Goal: Task Accomplishment & Management: Use online tool/utility

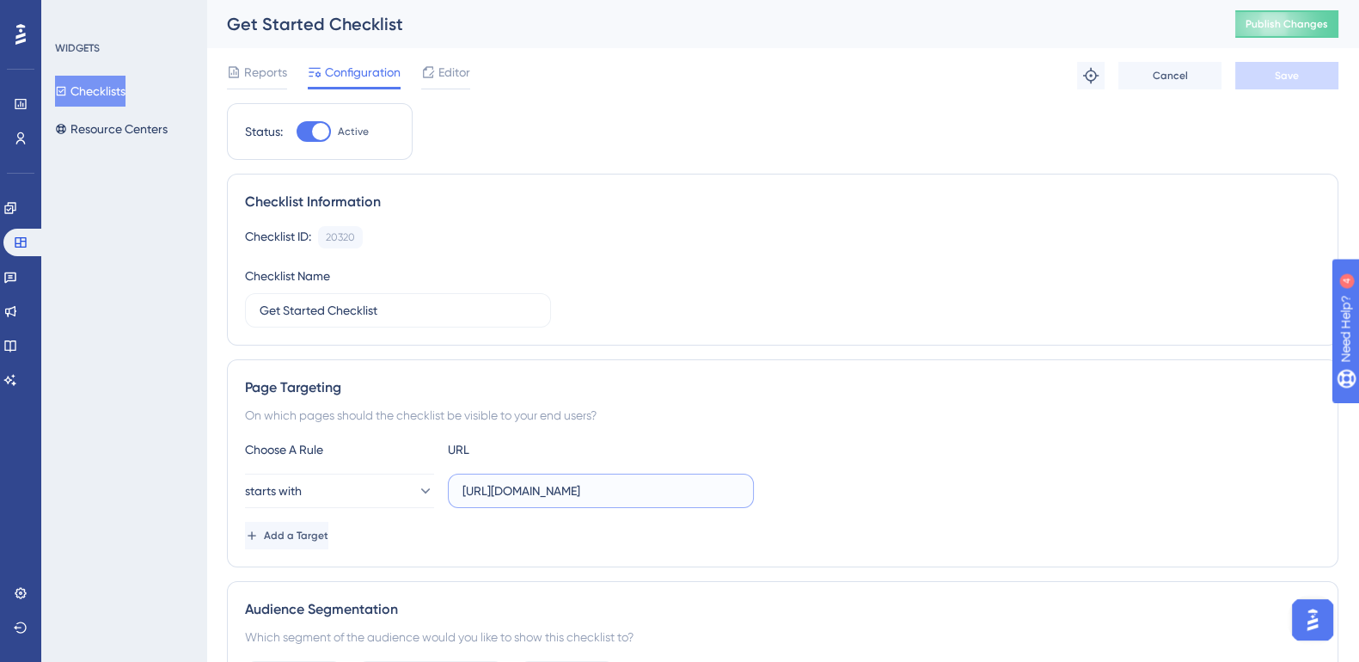
click at [696, 481] on input "[URL][DOMAIN_NAME]" at bounding box center [601, 490] width 277 height 19
click at [15, 210] on icon at bounding box center [9, 207] width 11 height 11
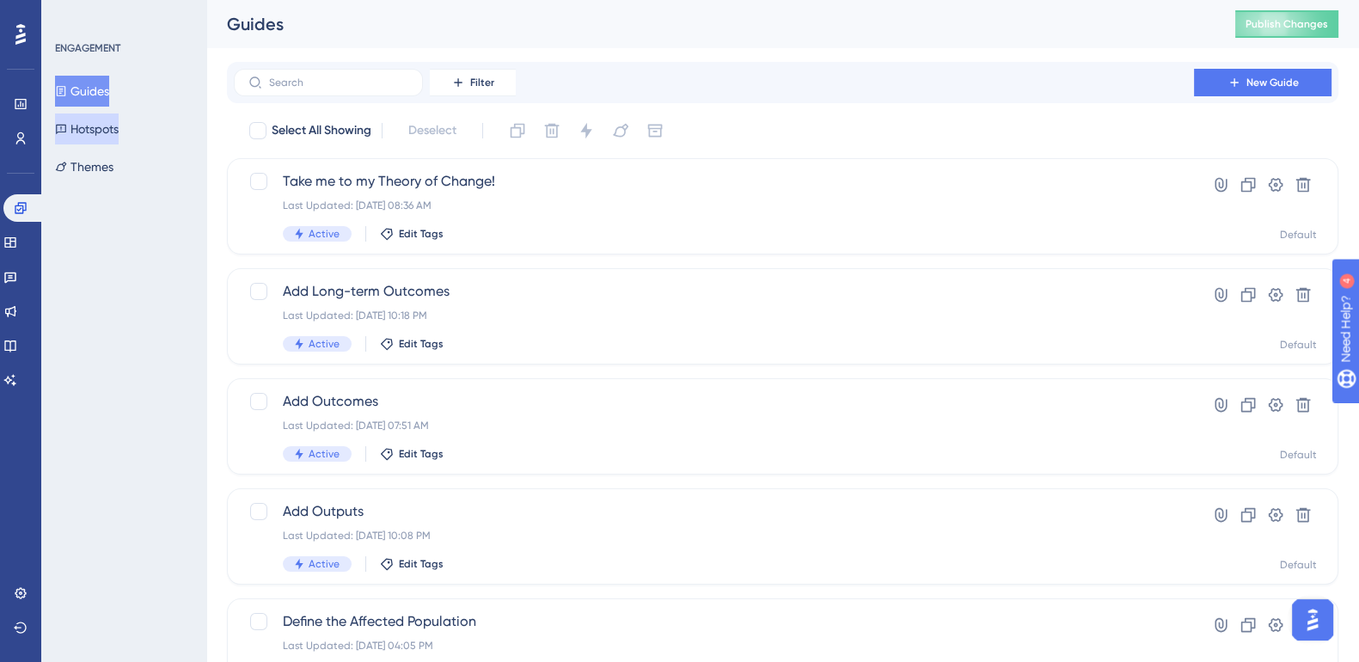
click at [119, 123] on button "Hotspots" at bounding box center [87, 128] width 64 height 31
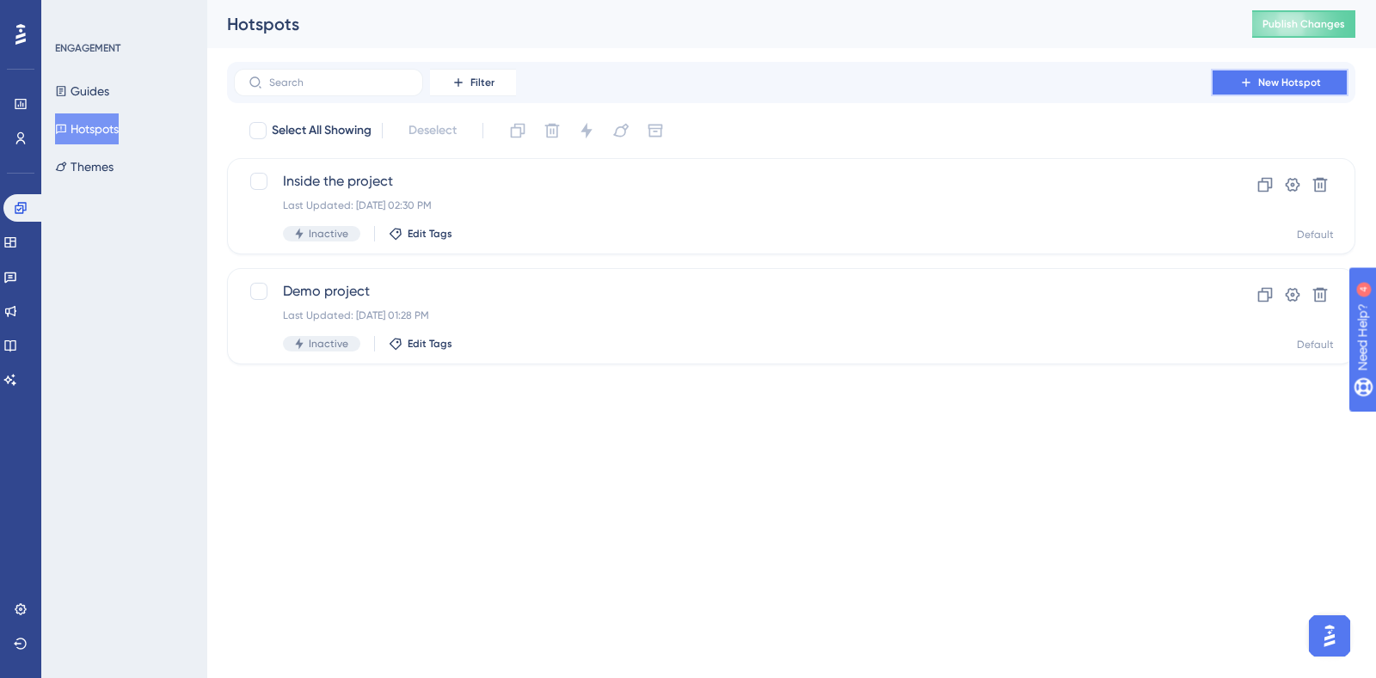
click at [1264, 79] on span "New Hotspot" at bounding box center [1289, 83] width 63 height 14
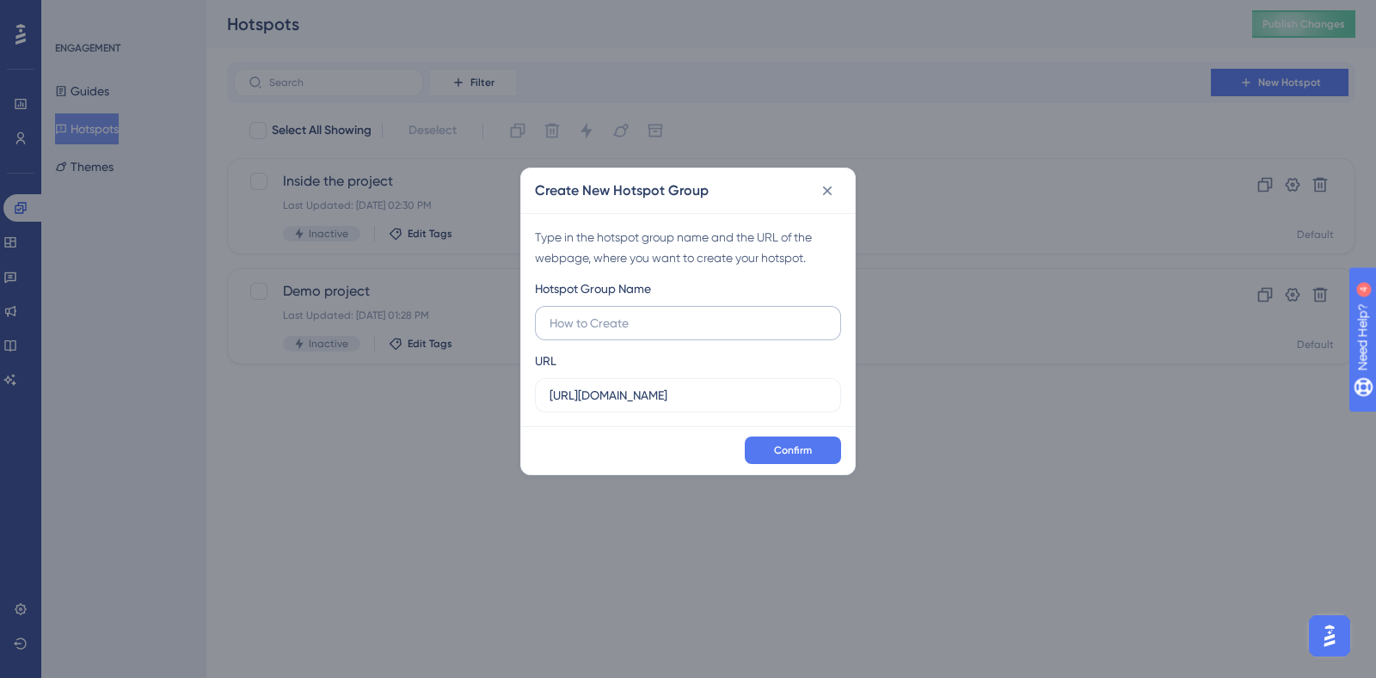
click at [692, 321] on input "text" at bounding box center [687, 323] width 277 height 19
type input "References - Start with AI"
click at [800, 444] on span "Confirm" at bounding box center [793, 451] width 38 height 14
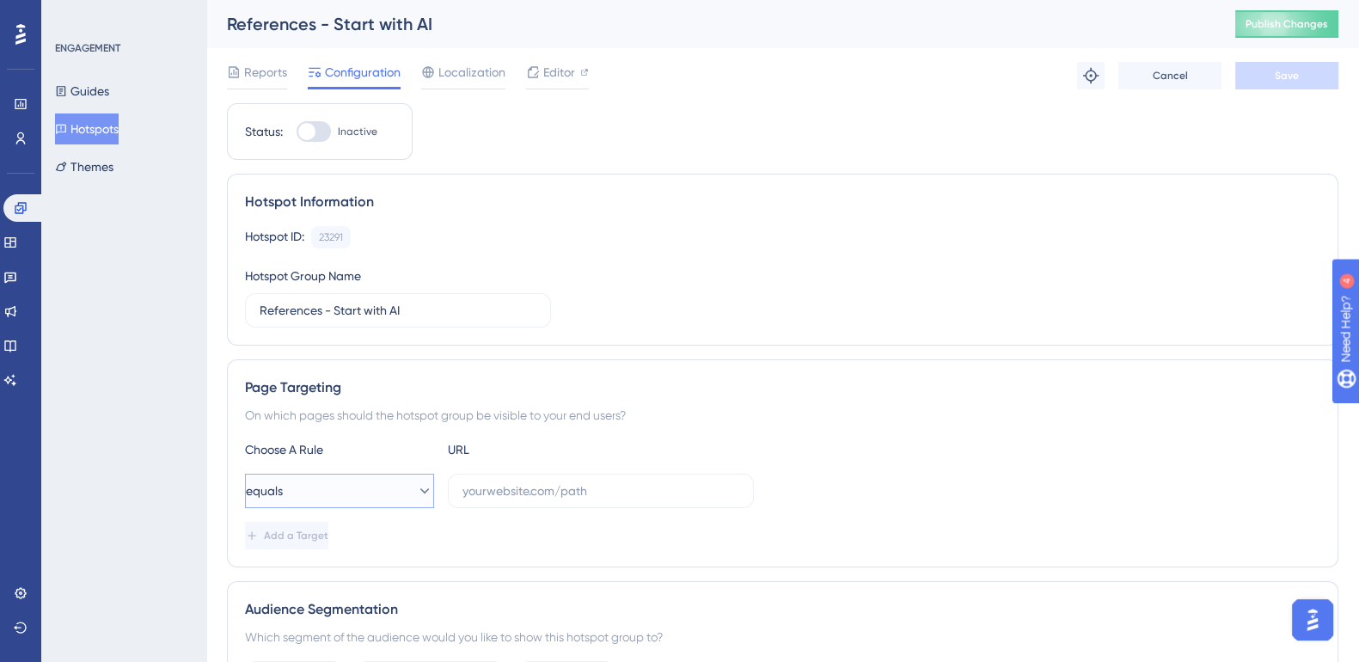
click at [365, 491] on button "equals" at bounding box center [339, 491] width 189 height 34
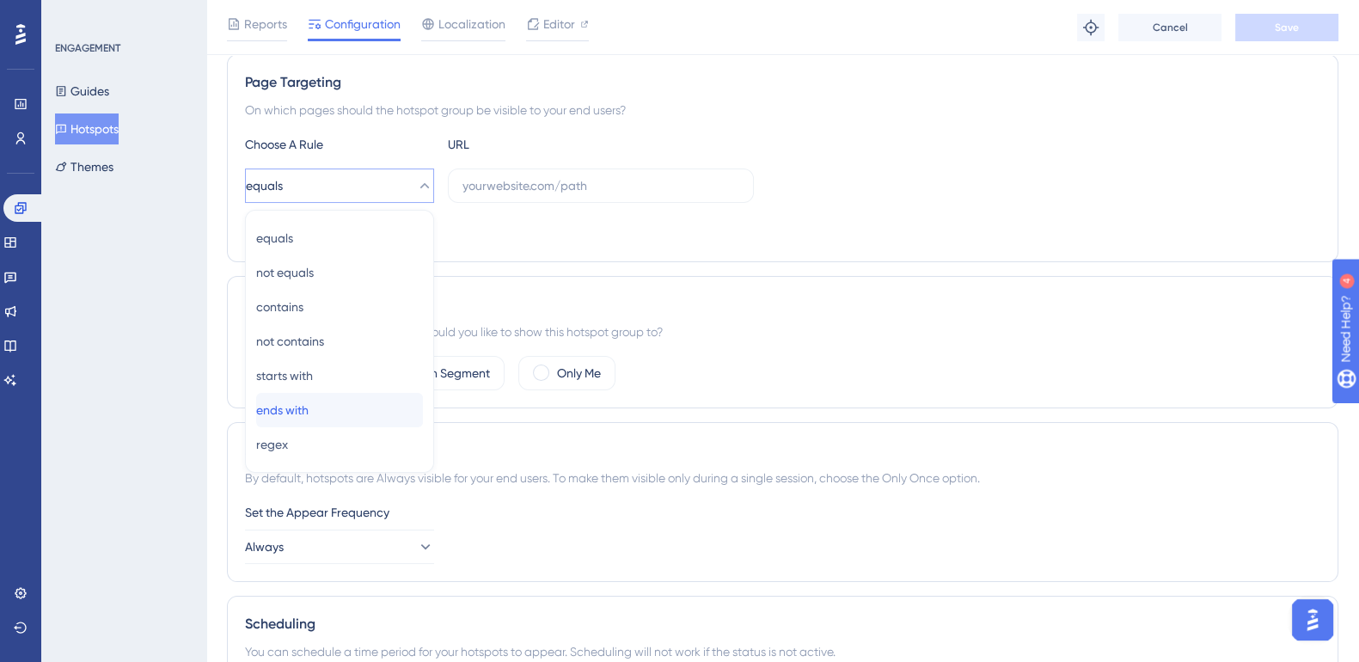
click at [328, 405] on div "ends with ends with" at bounding box center [339, 410] width 167 height 34
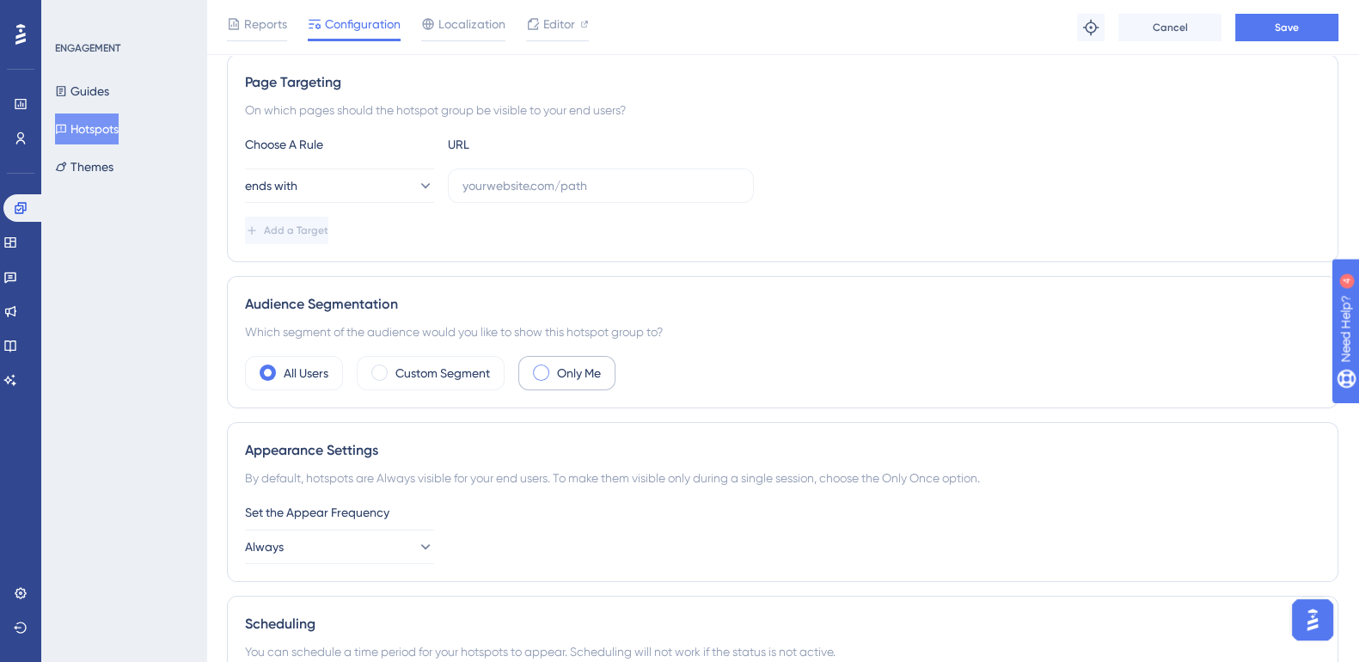
click at [564, 366] on label "Only Me" at bounding box center [579, 373] width 44 height 21
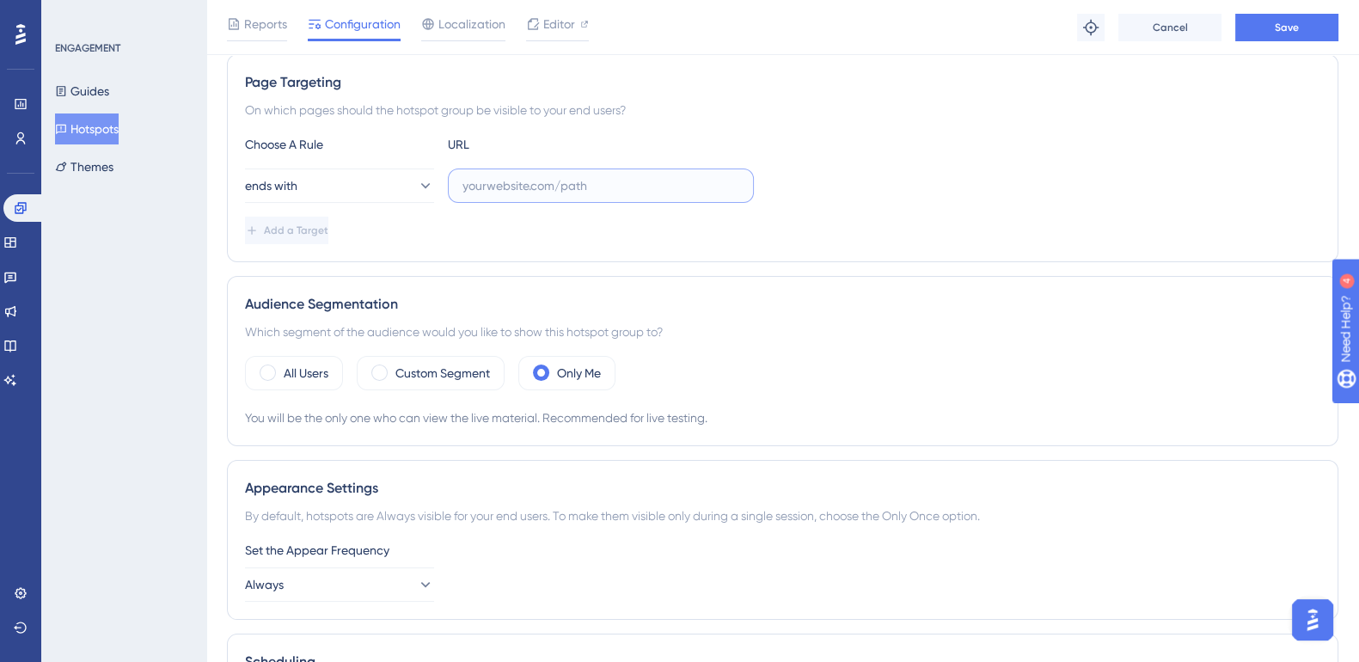
click at [524, 176] on input "text" at bounding box center [601, 185] width 277 height 19
type input "references"
click at [718, 95] on div "Page Targeting On which pages should the hotspot group be visible to your end u…" at bounding box center [783, 158] width 1112 height 208
drag, startPoint x: 494, startPoint y: 182, endPoint x: 457, endPoint y: 184, distance: 37.0
click at [457, 184] on label "references" at bounding box center [601, 186] width 306 height 34
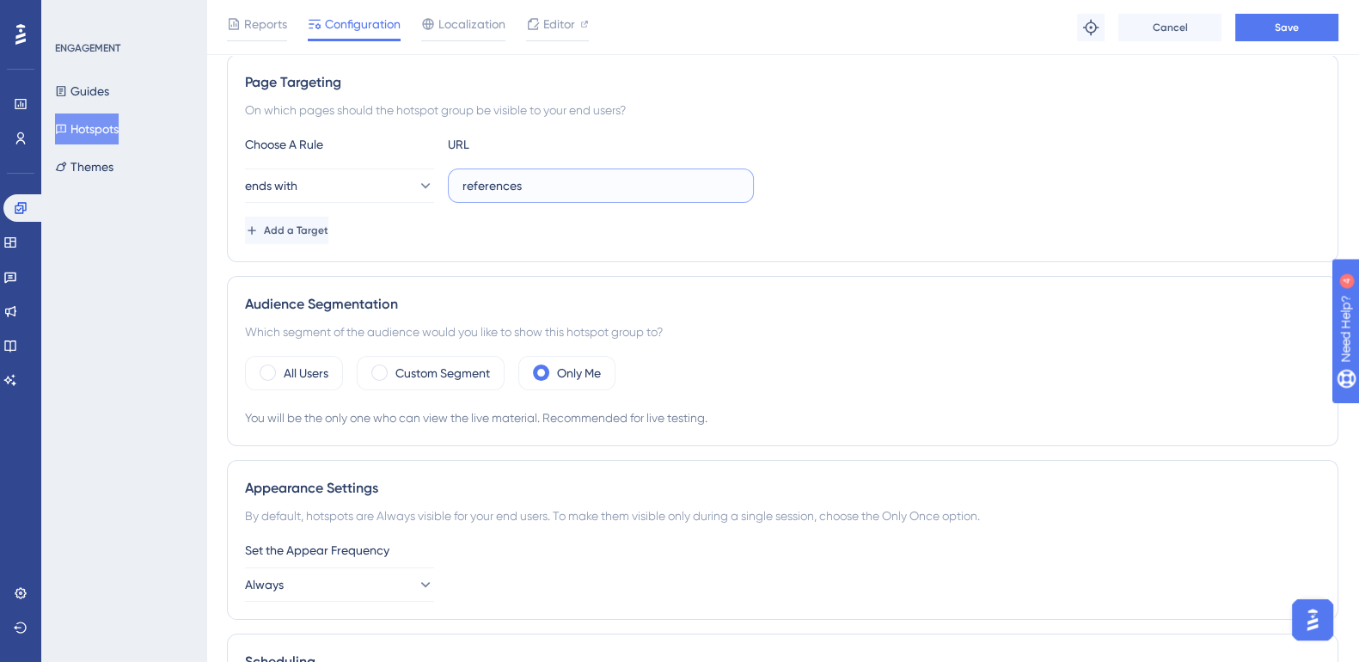
click at [481, 184] on input "references" at bounding box center [601, 185] width 277 height 19
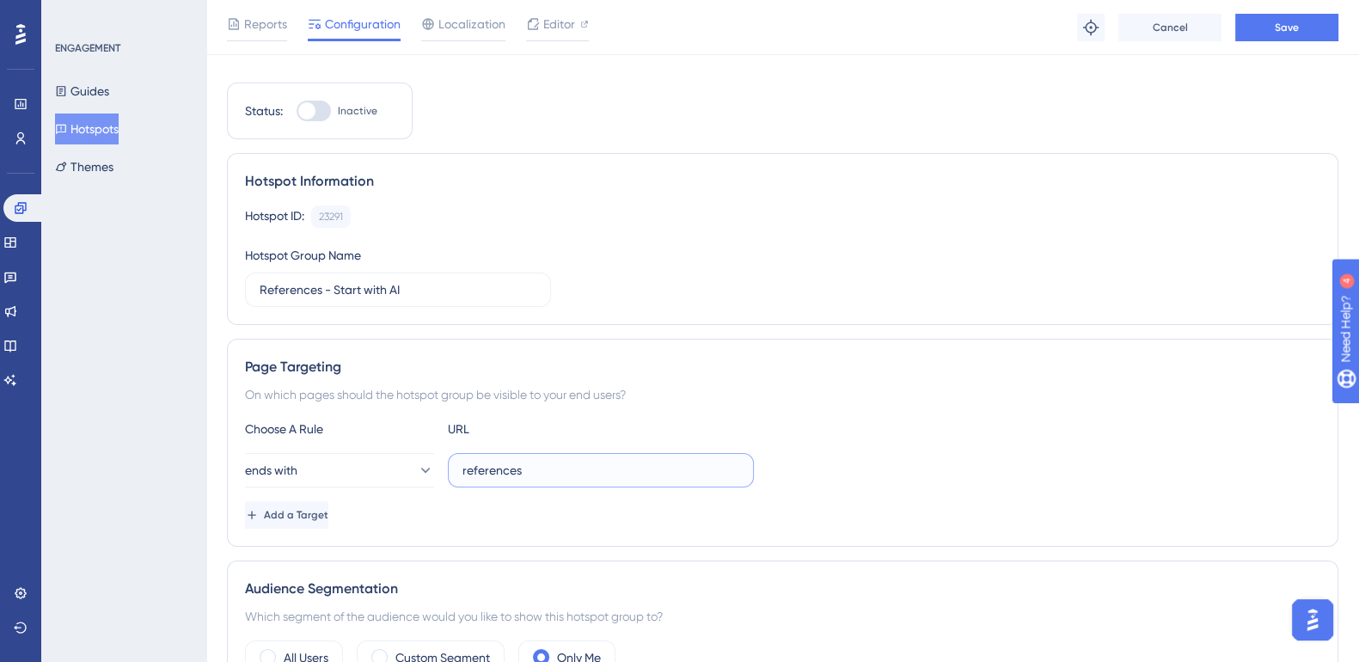
scroll to position [0, 0]
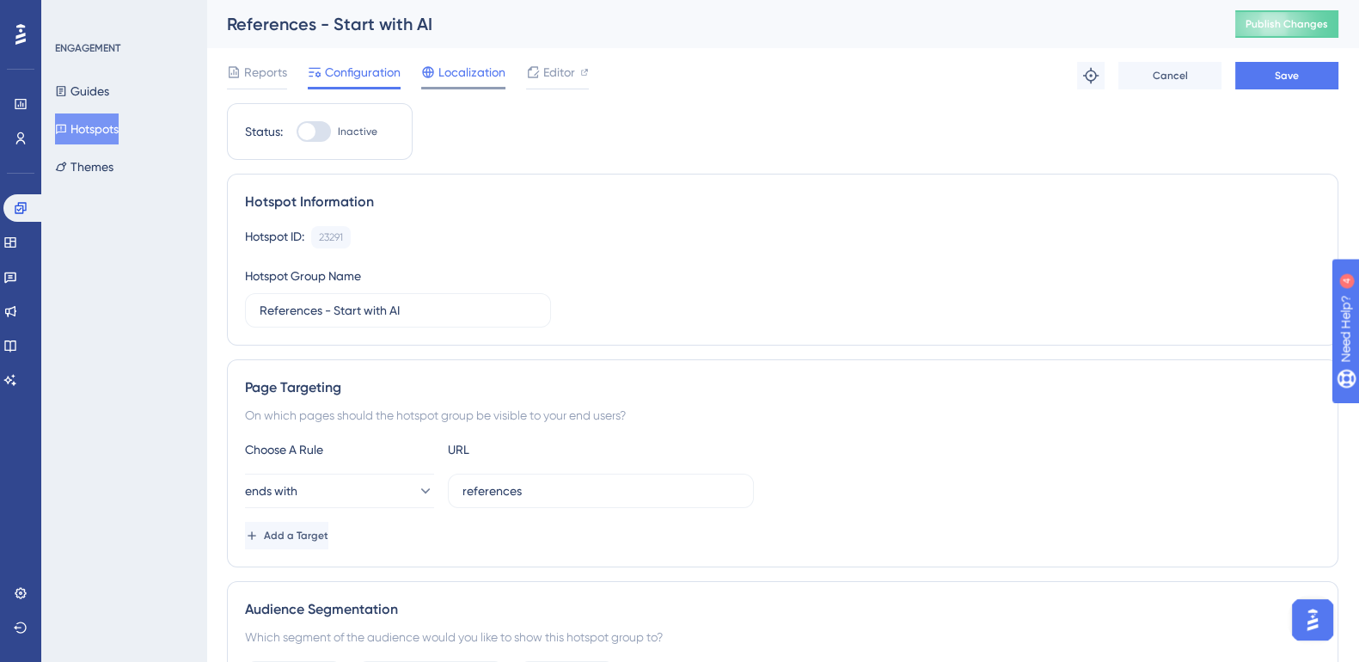
click at [484, 70] on span "Localization" at bounding box center [471, 72] width 67 height 21
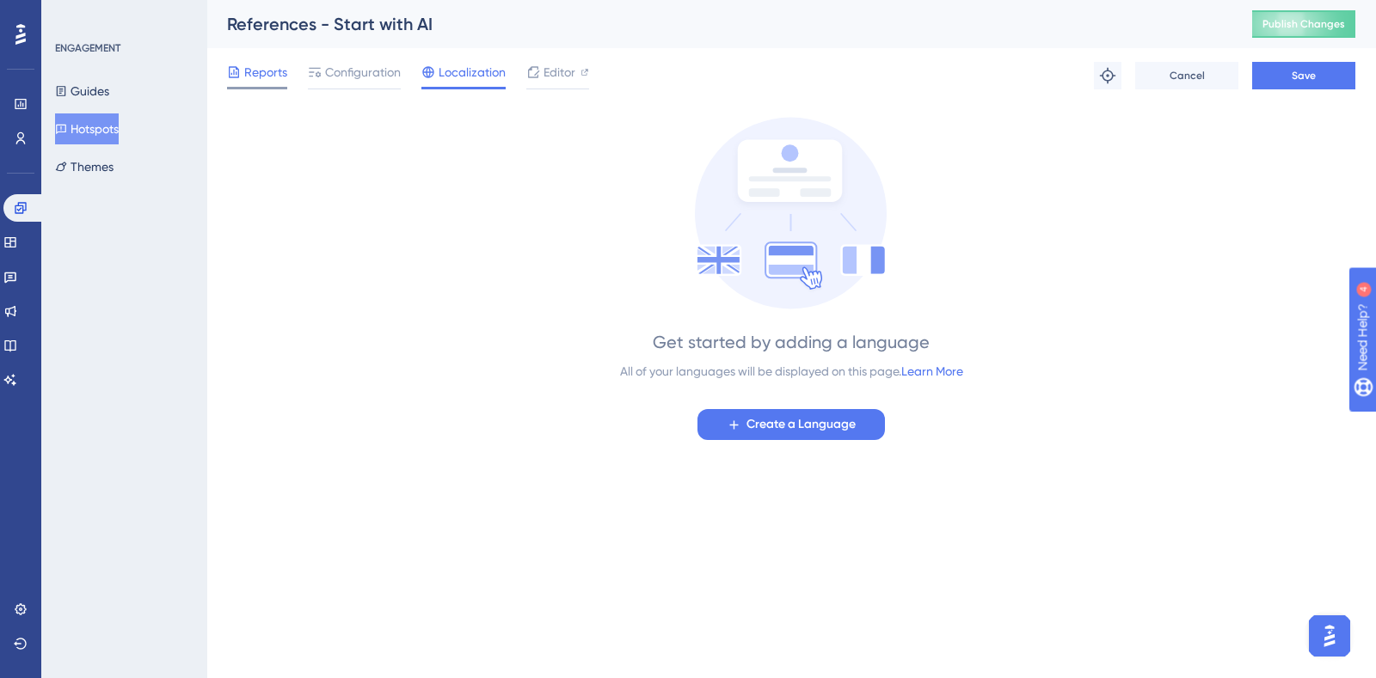
click at [247, 74] on span "Reports" at bounding box center [265, 72] width 43 height 21
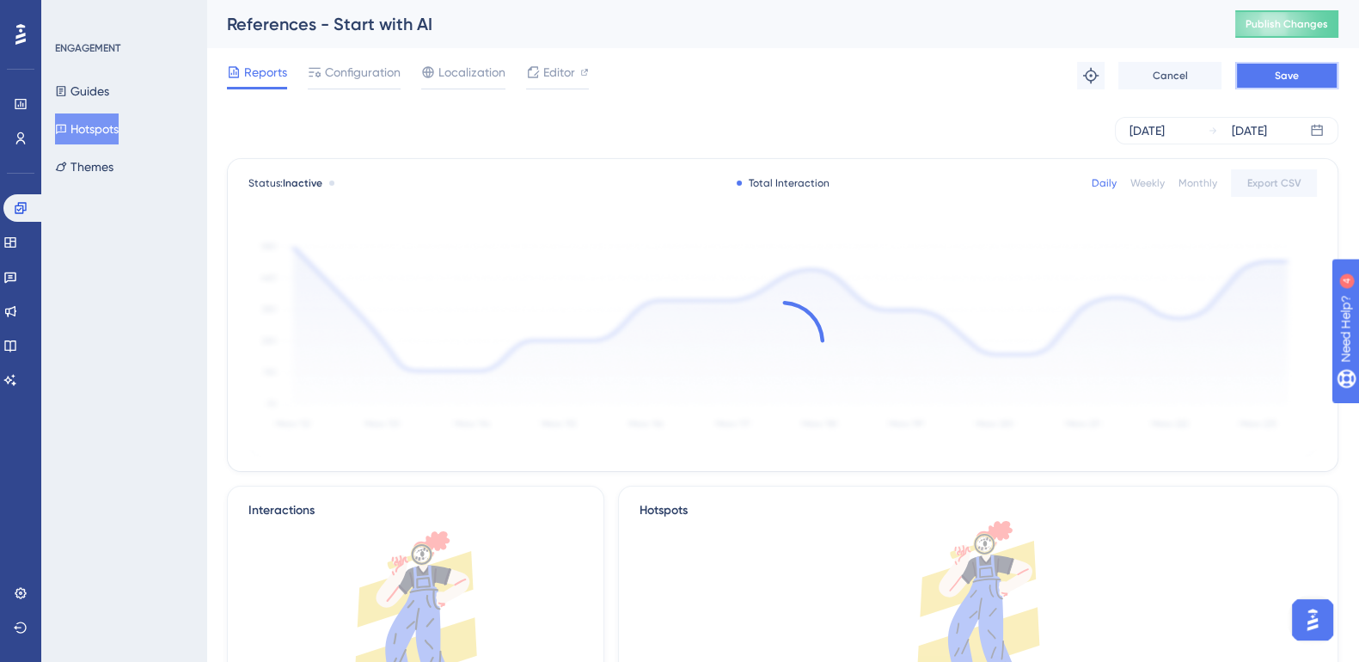
click at [1304, 75] on button "Save" at bounding box center [1286, 76] width 103 height 28
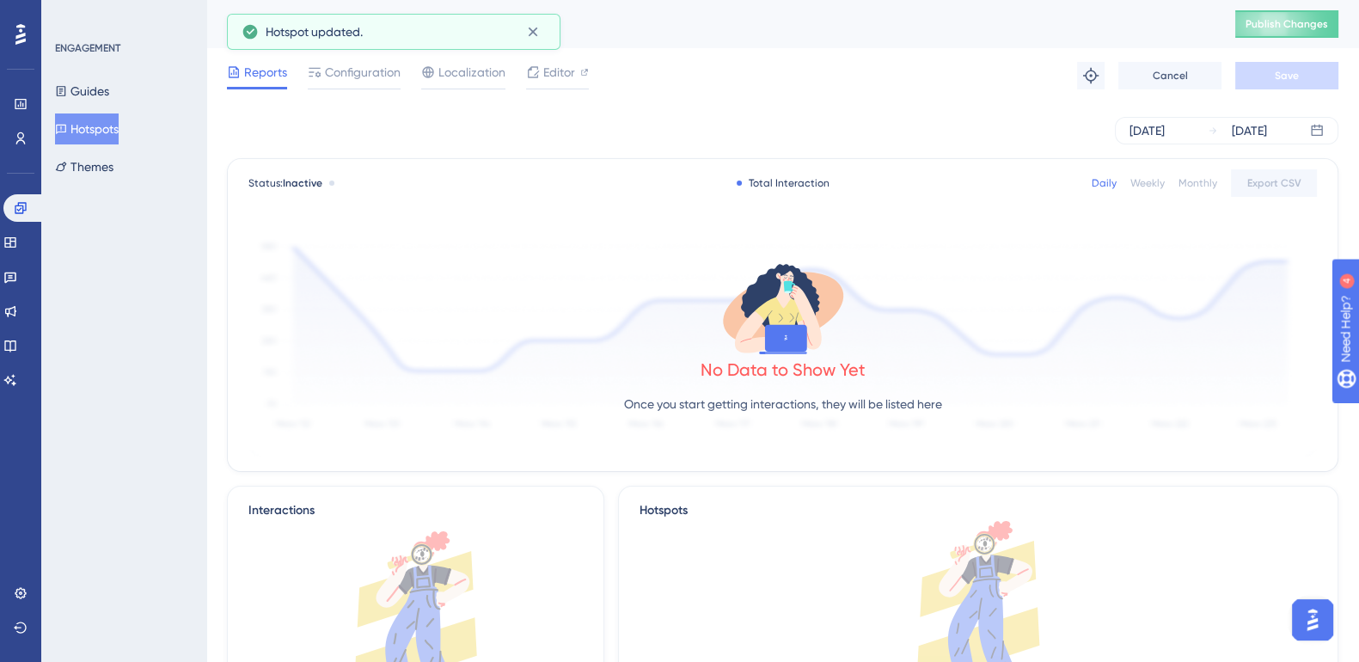
click at [1303, 31] on button "Publish Changes" at bounding box center [1286, 24] width 103 height 28
click at [555, 76] on span "Editor" at bounding box center [559, 72] width 32 height 21
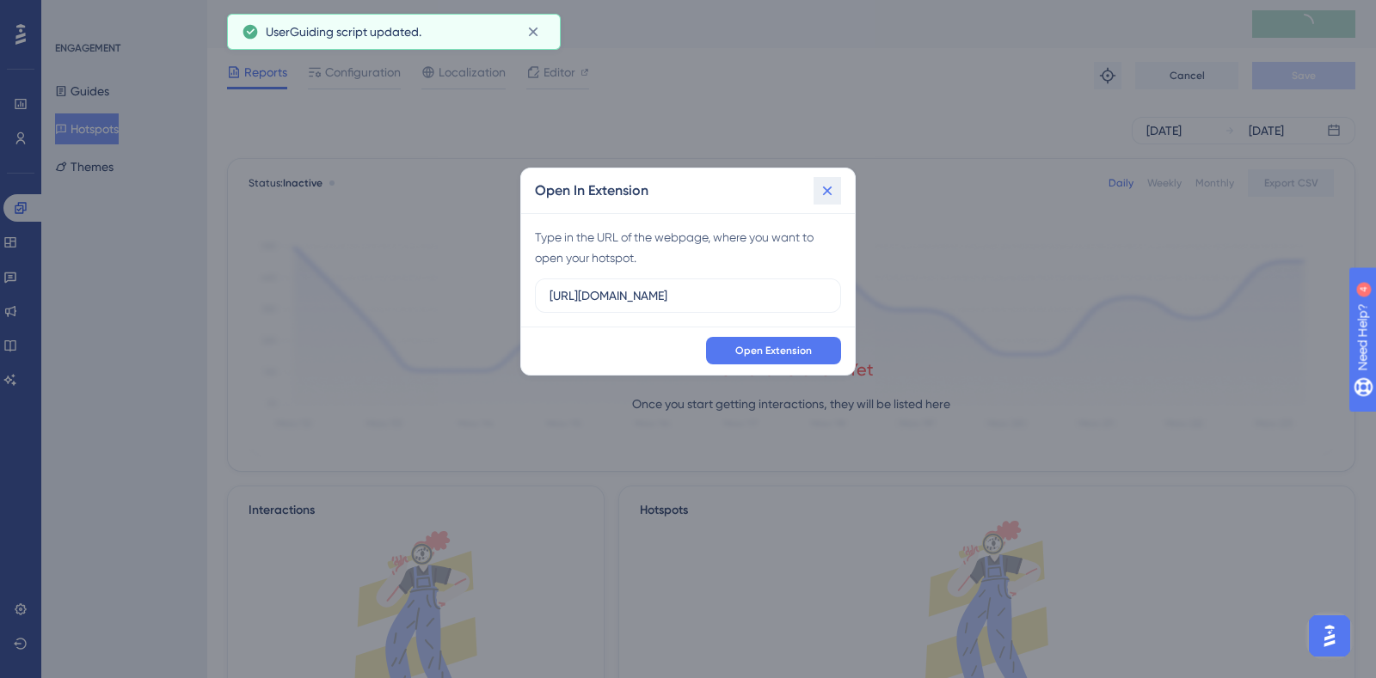
click at [826, 179] on button at bounding box center [827, 191] width 28 height 28
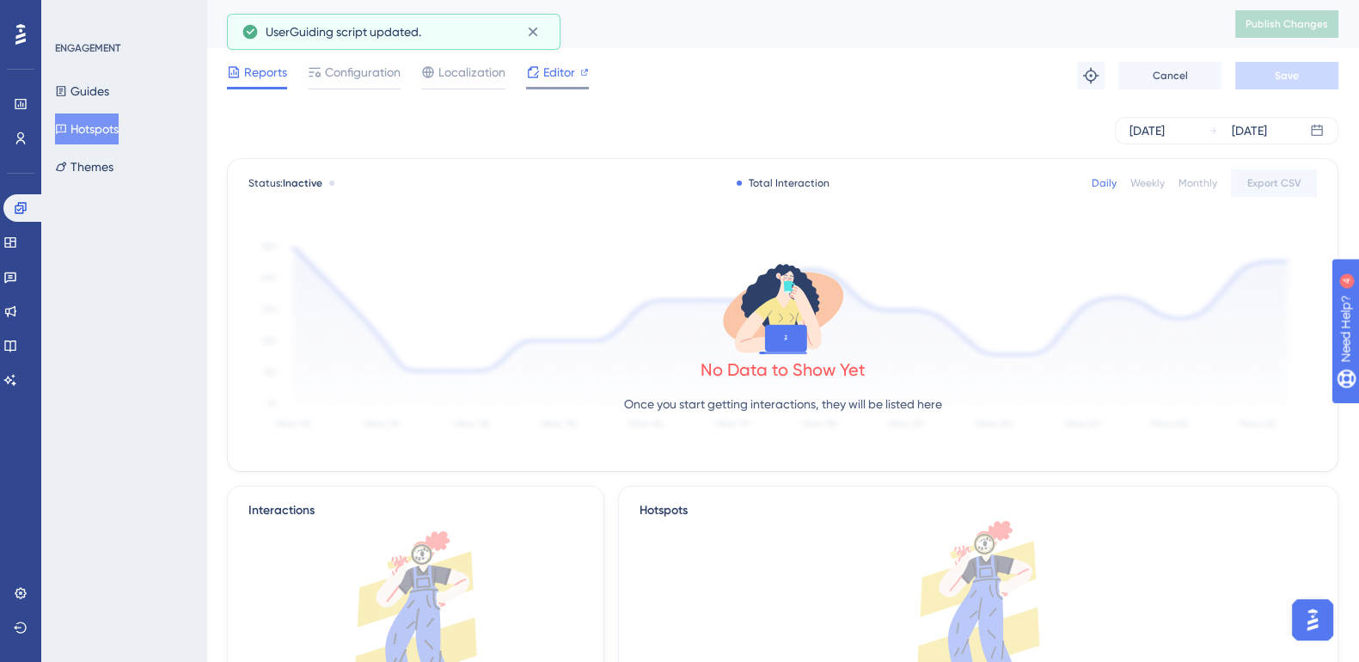
click at [564, 64] on span "Editor" at bounding box center [559, 72] width 32 height 21
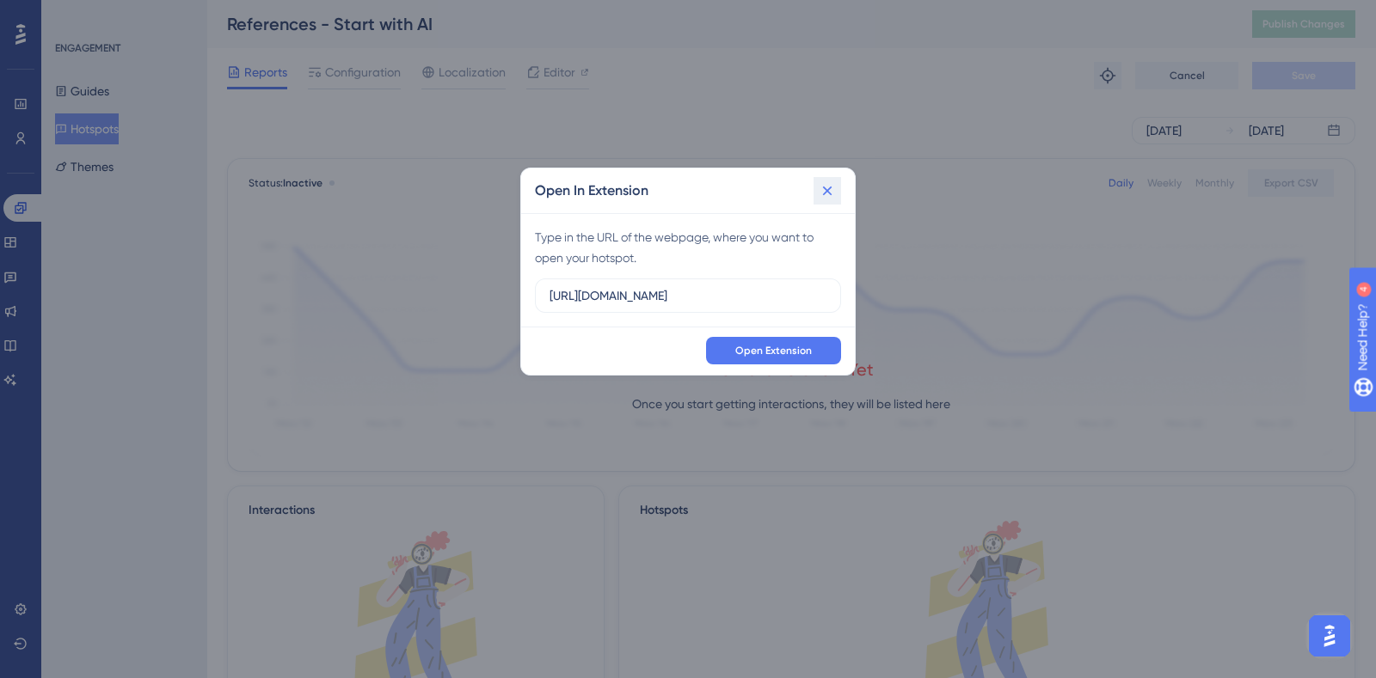
click at [826, 194] on icon at bounding box center [826, 190] width 17 height 17
